Goal: Transaction & Acquisition: Purchase product/service

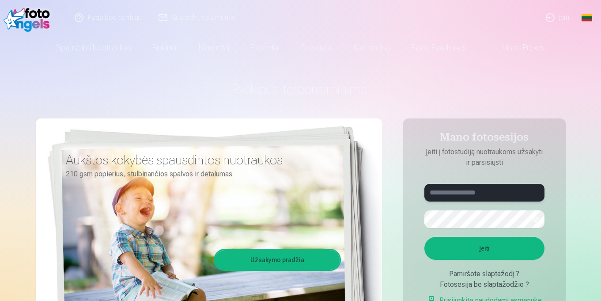
click at [465, 188] on input "text" at bounding box center [484, 193] width 120 height 18
type input "**"
click at [536, 50] on link "Visos prekės" at bounding box center [516, 47] width 78 height 25
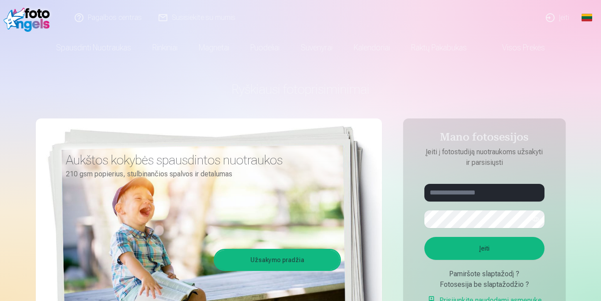
drag, startPoint x: 598, startPoint y: 102, endPoint x: 588, endPoint y: 85, distance: 19.8
click at [499, 193] on input "text" at bounding box center [484, 193] width 120 height 18
click at [600, 23] on div "Global Lithuanian (lt) English (en) Russian (ru)" at bounding box center [589, 17] width 23 height 35
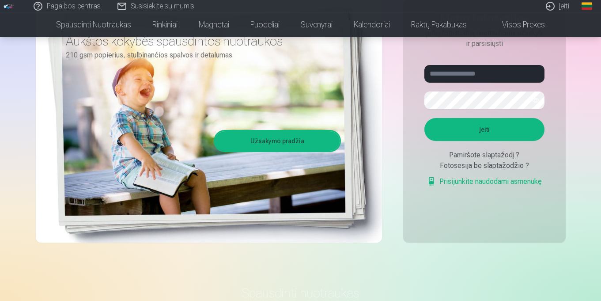
scroll to position [110, 0]
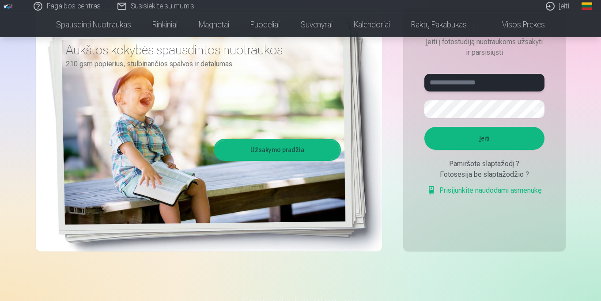
click at [492, 78] on input "text" at bounding box center [484, 83] width 120 height 18
type input "**********"
click at [535, 109] on button "button" at bounding box center [535, 109] width 17 height 17
click at [501, 140] on button "Įeiti" at bounding box center [484, 138] width 120 height 23
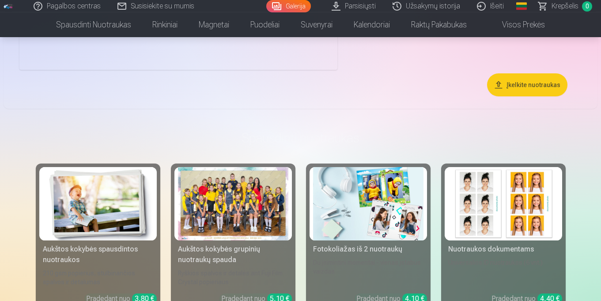
scroll to position [3690, 0]
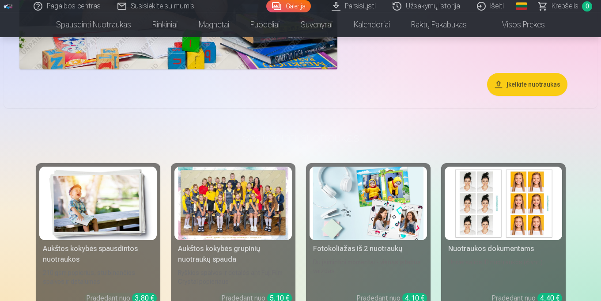
click at [270, 225] on div at bounding box center [233, 203] width 110 height 74
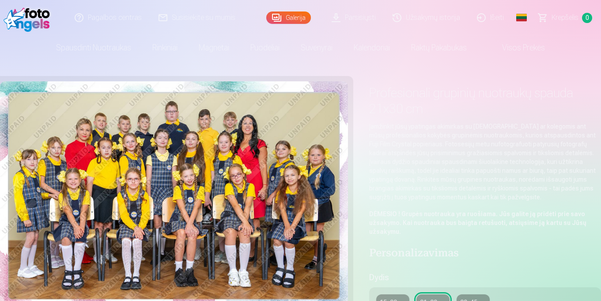
drag, startPoint x: 600, startPoint y: 22, endPoint x: 603, endPoint y: 50, distance: 28.8
click at [600, 50] on html "Pagalbos centras Susisiekite su mumis Galerija Parsisiųsti Užsakymų istorija Iš…" at bounding box center [300, 150] width 601 height 301
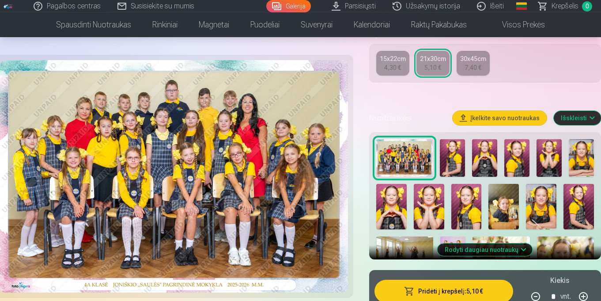
scroll to position [249, 0]
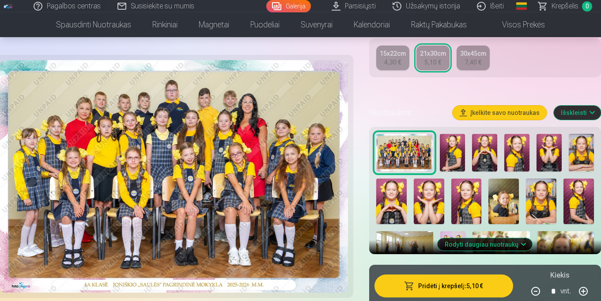
click at [576, 107] on button "Išskleisti" at bounding box center [577, 113] width 47 height 14
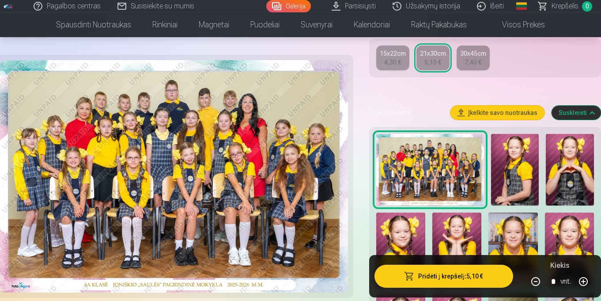
click at [513, 172] on img at bounding box center [515, 170] width 48 height 72
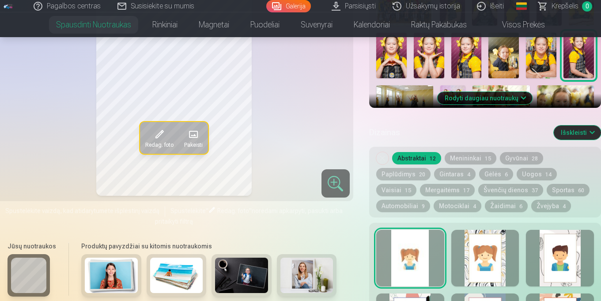
scroll to position [239, 0]
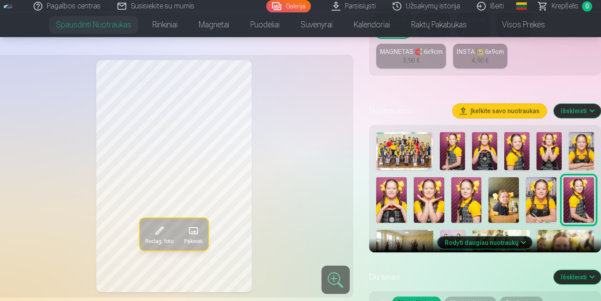
click at [506, 246] on button "Rodyti daugiau nuotraukų" at bounding box center [485, 242] width 95 height 12
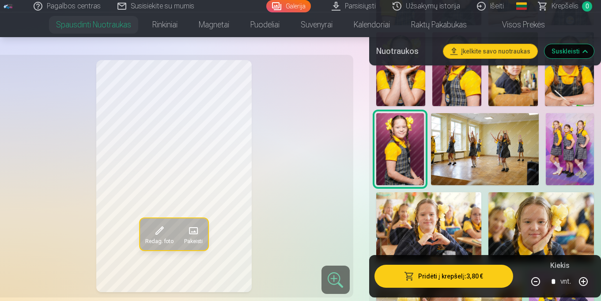
scroll to position [485, 0]
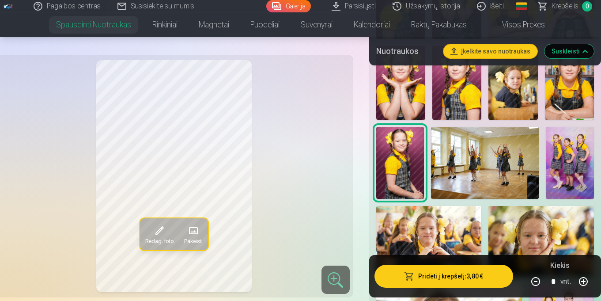
click at [581, 143] on img at bounding box center [570, 163] width 48 height 72
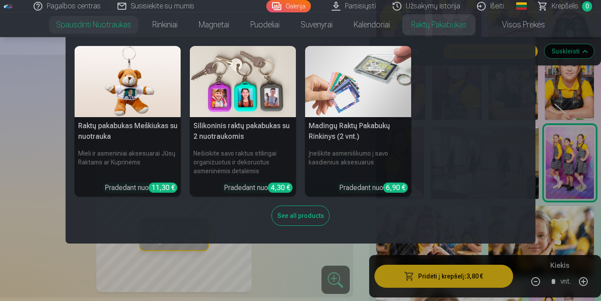
click at [138, 72] on img at bounding box center [128, 81] width 106 height 71
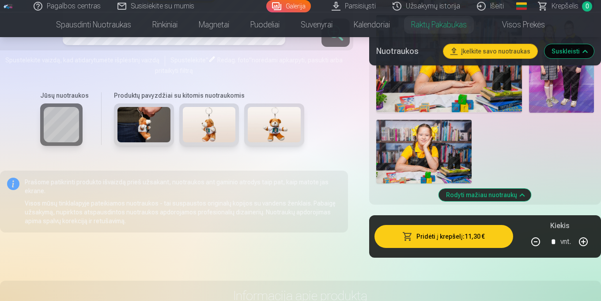
scroll to position [968, 0]
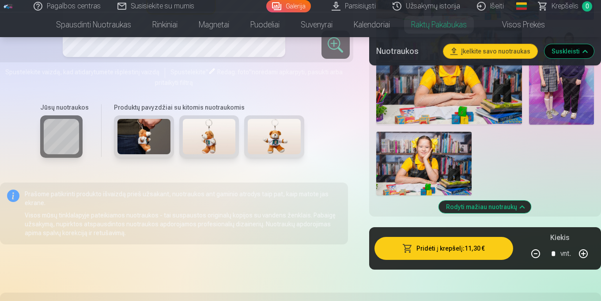
click at [573, 91] on img at bounding box center [561, 75] width 65 height 97
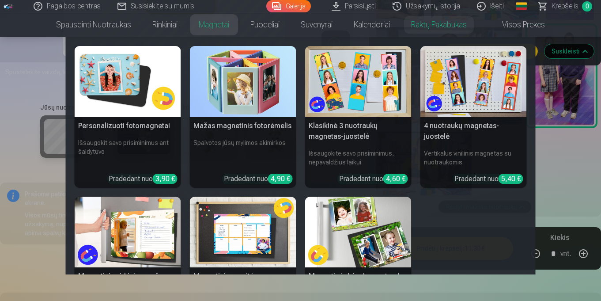
click at [212, 24] on link "Magnetai" at bounding box center [214, 24] width 52 height 25
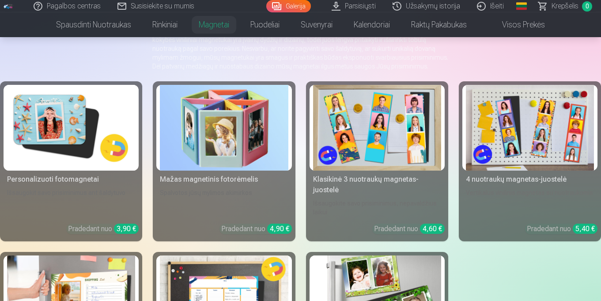
scroll to position [82, 0]
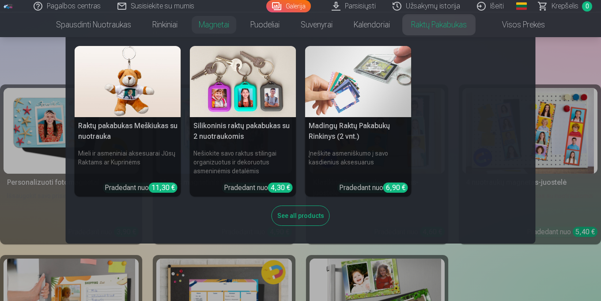
click at [466, 23] on link "Raktų pakabukas" at bounding box center [438, 24] width 77 height 25
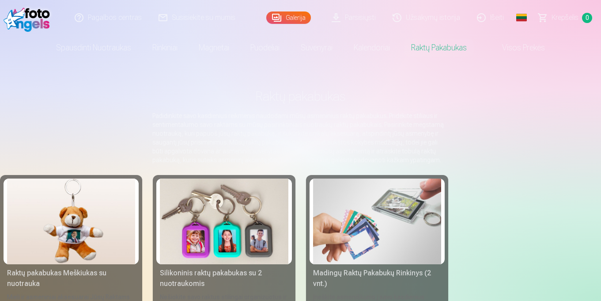
click at [242, 243] on img at bounding box center [224, 221] width 128 height 86
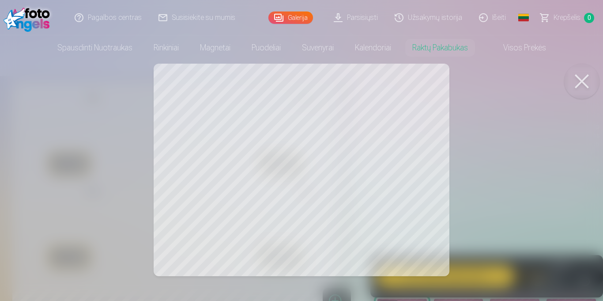
click at [583, 75] on button at bounding box center [581, 81] width 35 height 35
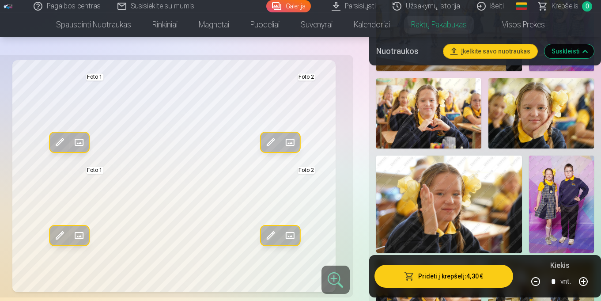
scroll to position [647, 0]
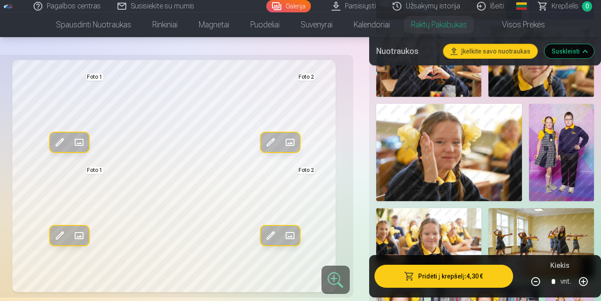
click at [557, 106] on img at bounding box center [561, 152] width 65 height 97
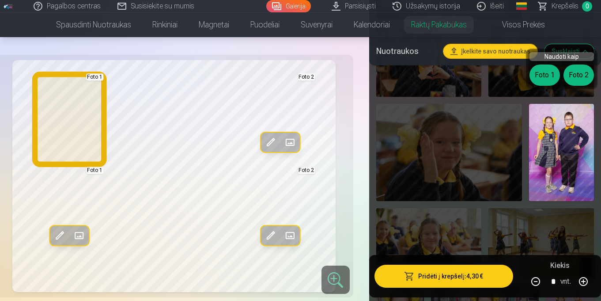
click at [543, 79] on button "Foto 1" at bounding box center [544, 74] width 30 height 21
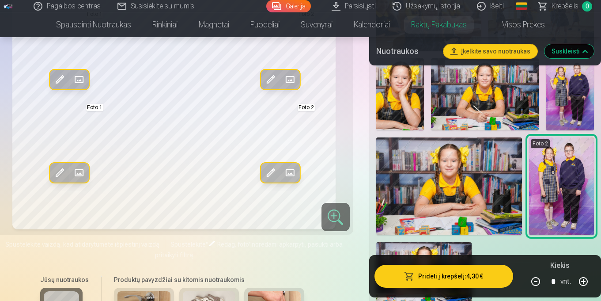
scroll to position [887, 0]
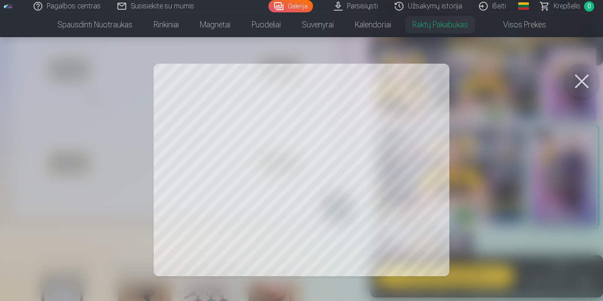
click at [582, 77] on button at bounding box center [581, 81] width 35 height 35
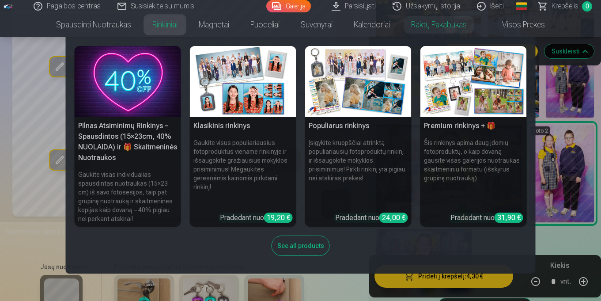
click at [240, 65] on img at bounding box center [243, 81] width 106 height 71
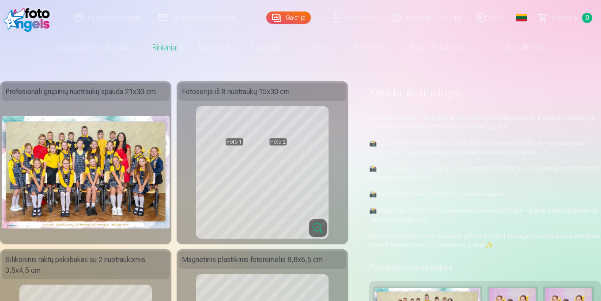
click at [104, 167] on img at bounding box center [86, 172] width 168 height 112
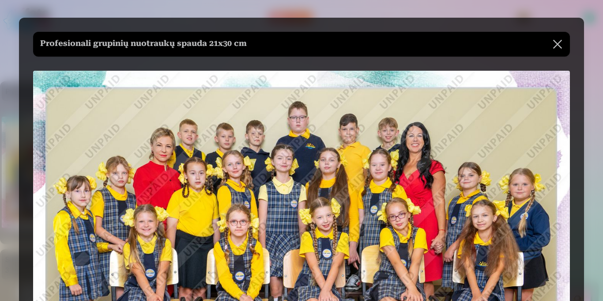
click at [562, 48] on button at bounding box center [557, 44] width 25 height 25
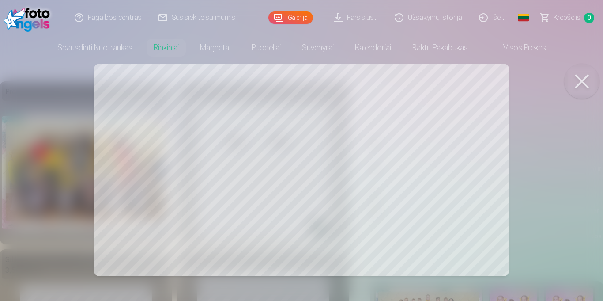
click at [581, 78] on button at bounding box center [581, 81] width 35 height 35
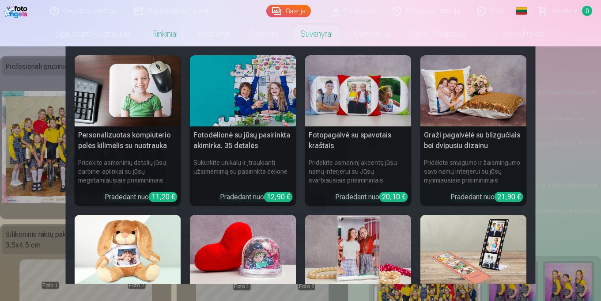
scroll to position [14, 0]
